Goal: Book appointment/travel/reservation: Book appointment/travel/reservation

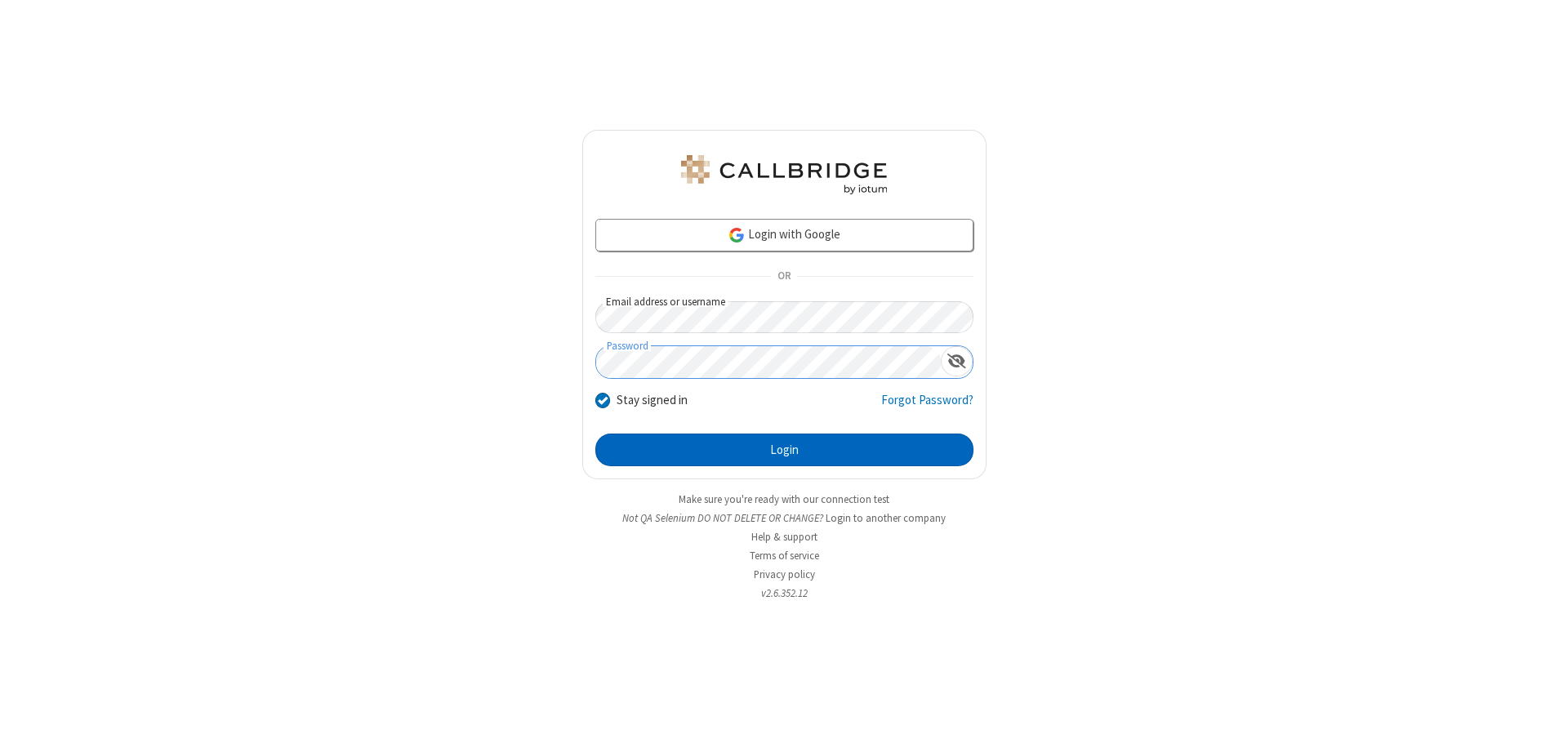
click at [784, 450] on button "Login" at bounding box center [784, 450] width 378 height 33
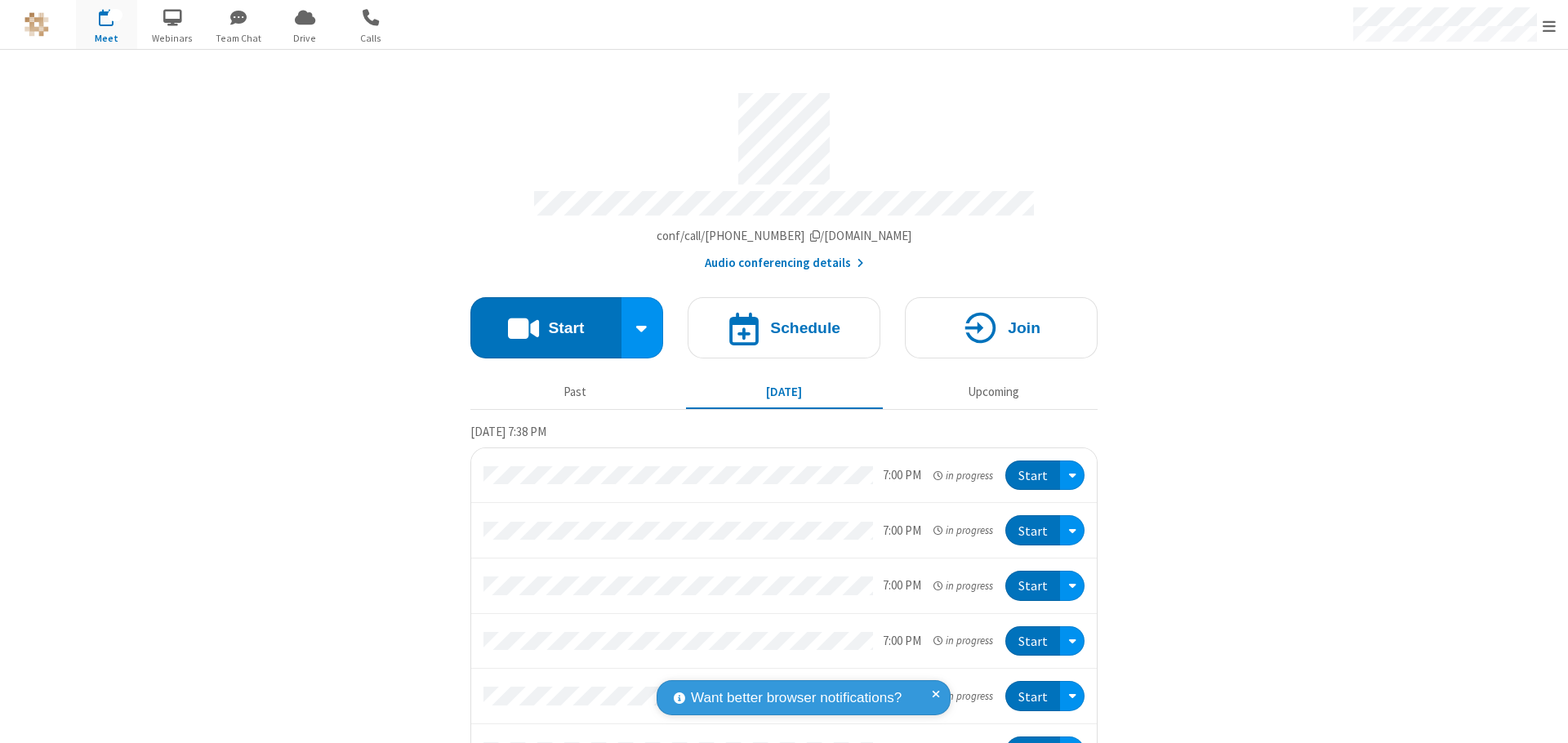
click at [1549, 25] on span "Open menu" at bounding box center [1548, 26] width 13 height 16
click at [106, 24] on span "button" at bounding box center [106, 16] width 61 height 28
click at [778, 320] on h4 "Schedule" at bounding box center [805, 328] width 70 height 16
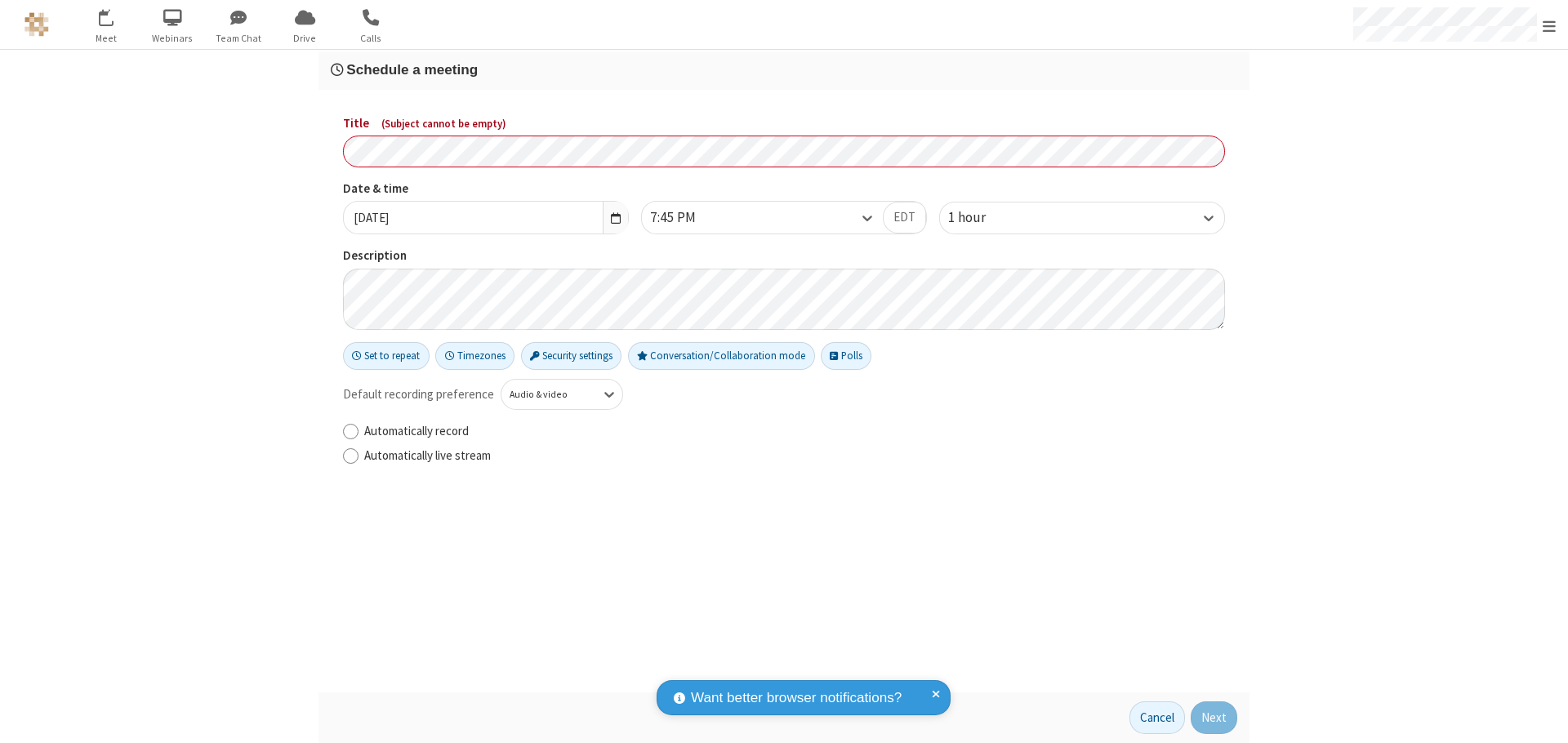
click at [784, 70] on h3 "Schedule a meeting" at bounding box center [784, 70] width 907 height 16
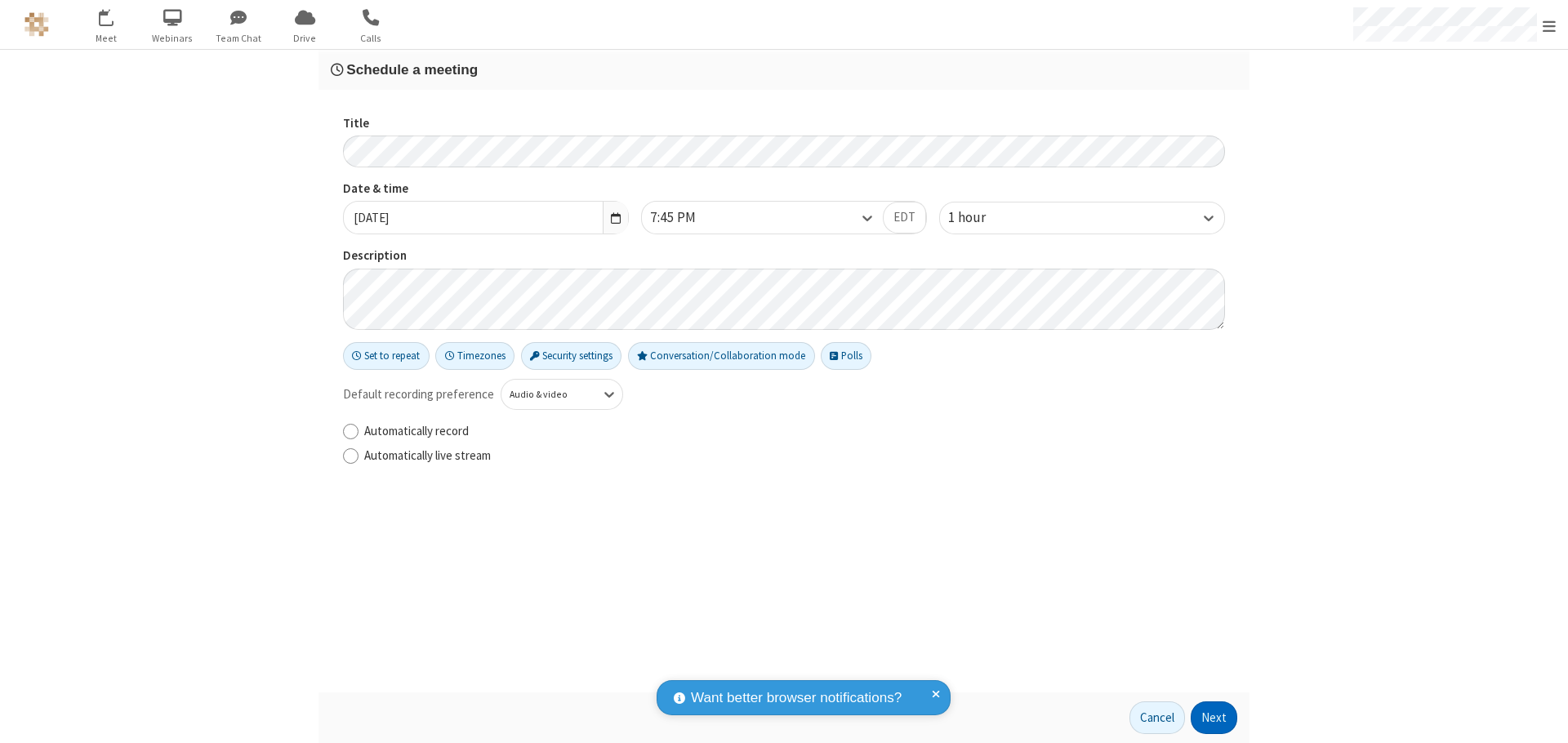
click at [1214, 718] on button "Next" at bounding box center [1214, 718] width 47 height 33
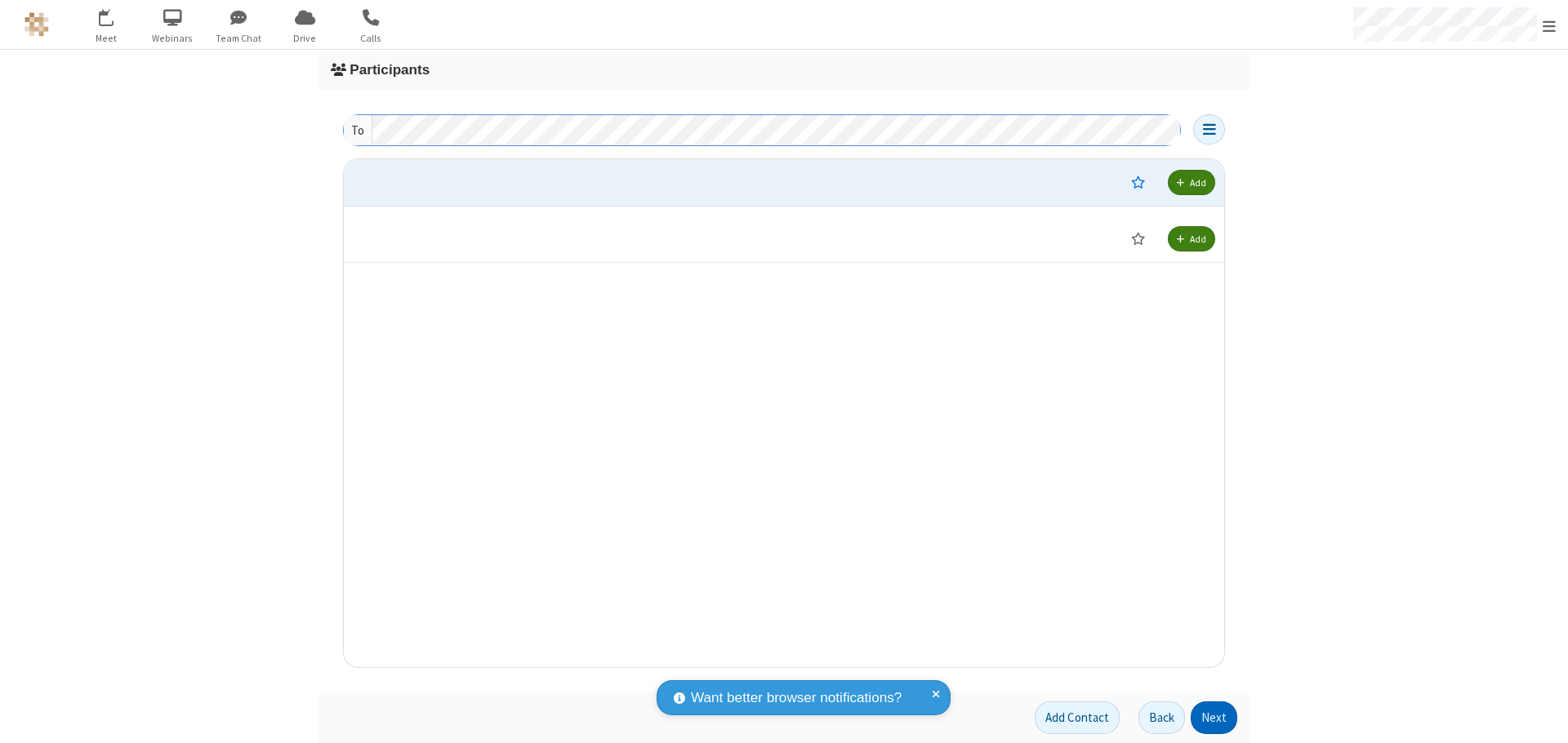
click at [1214, 718] on button "Next" at bounding box center [1214, 718] width 47 height 33
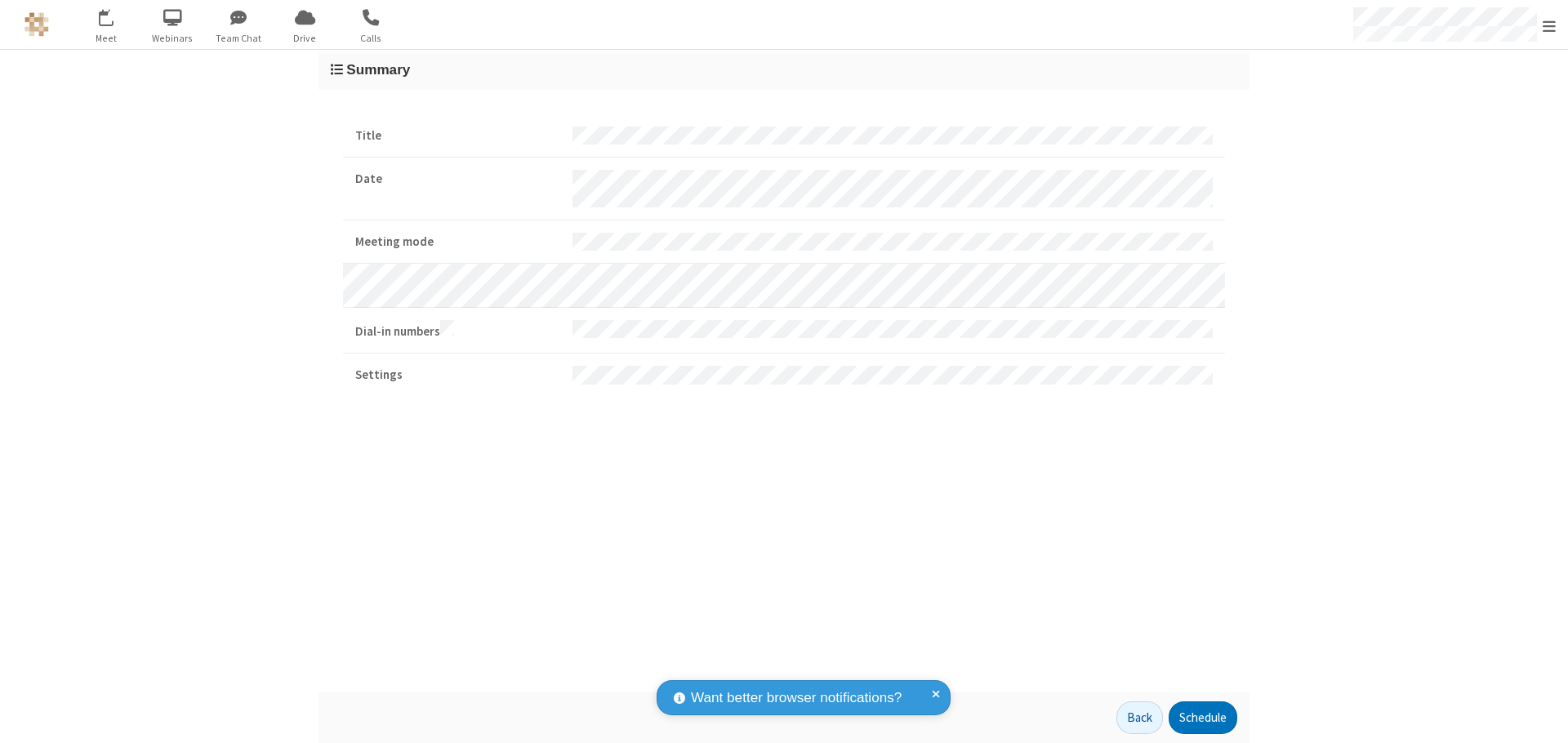
click at [1201, 718] on button "Schedule" at bounding box center [1202, 718] width 69 height 33
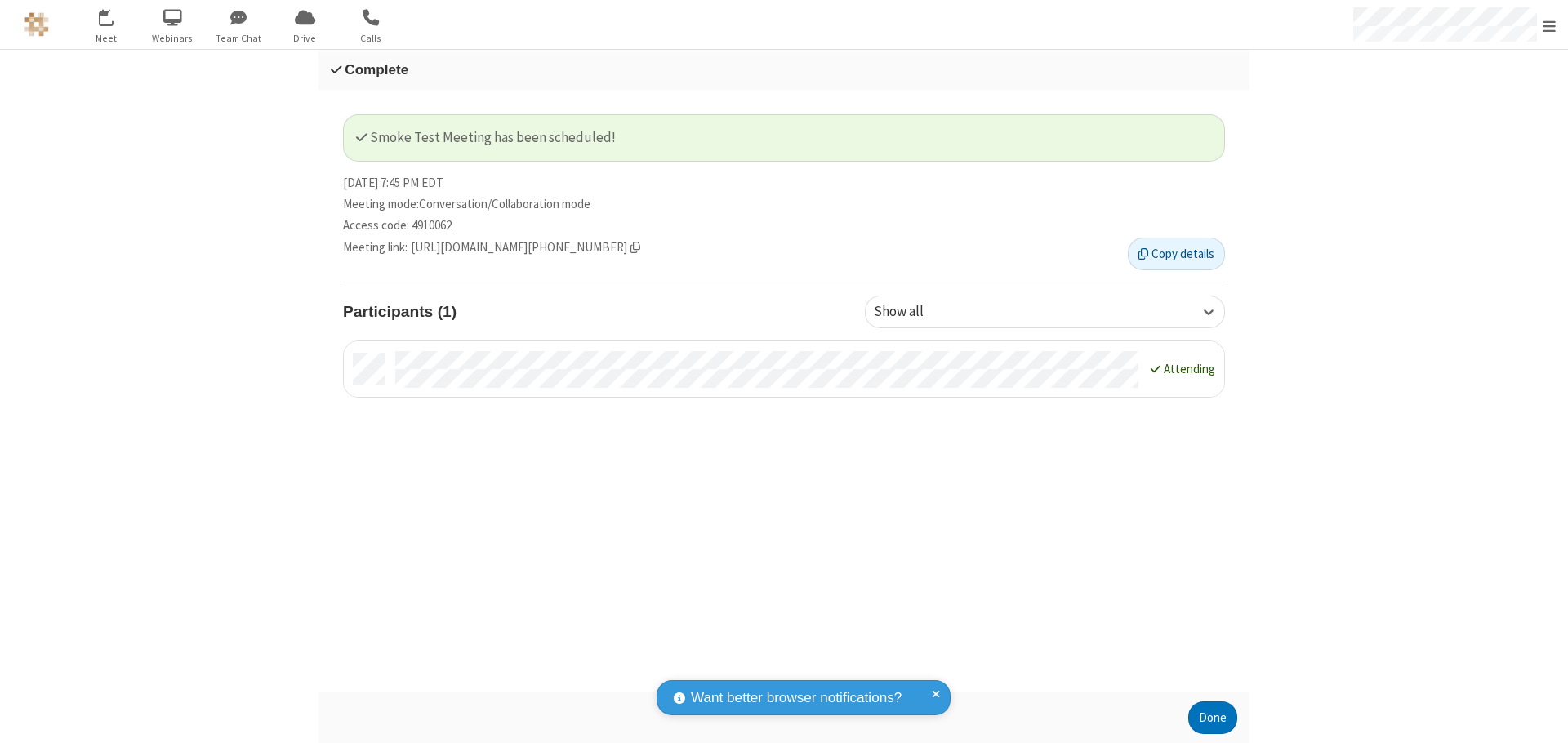
click at [1212, 718] on button "Done" at bounding box center [1212, 718] width 49 height 33
